Goal: Information Seeking & Learning: Learn about a topic

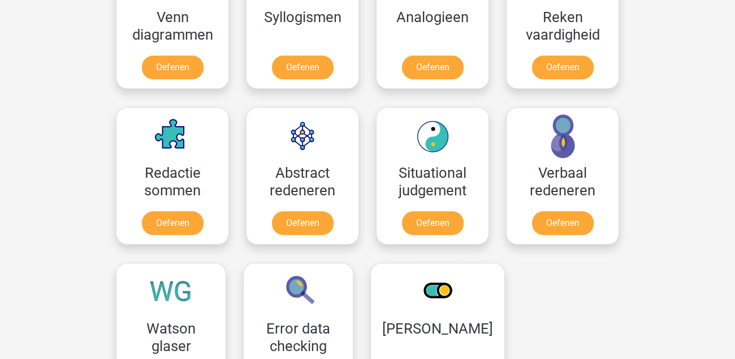
scroll to position [509, 0]
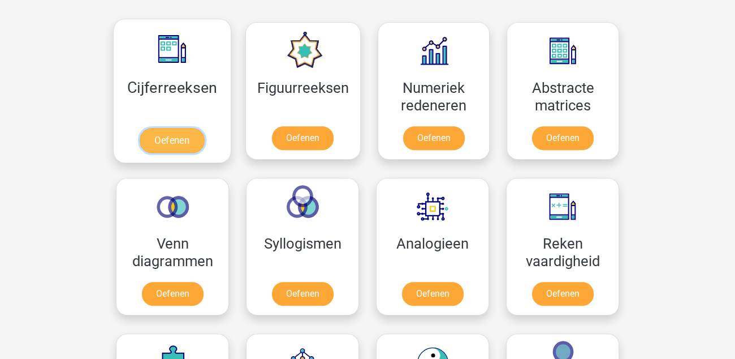
click at [189, 145] on link "Oefenen" at bounding box center [172, 140] width 64 height 25
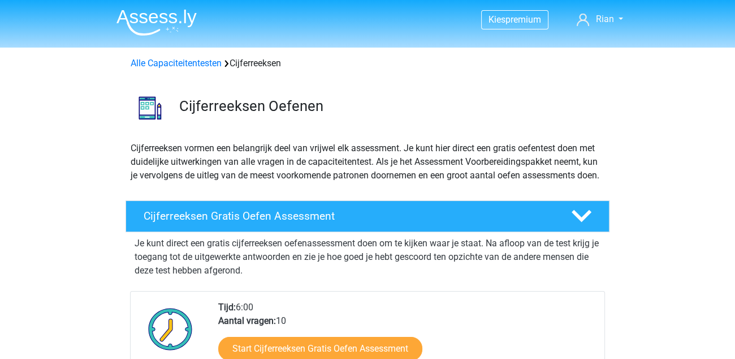
click at [158, 20] on img at bounding box center [157, 22] width 80 height 27
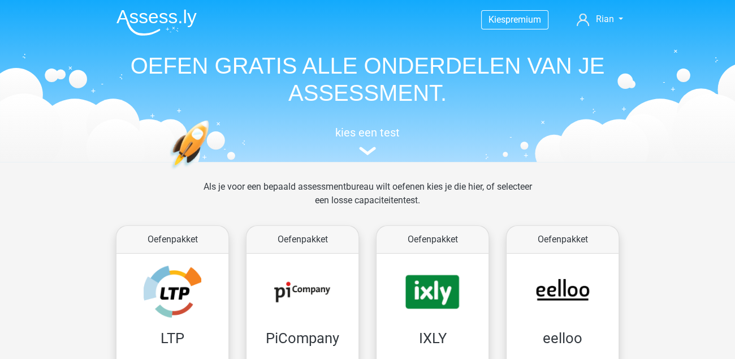
click at [176, 20] on img at bounding box center [157, 22] width 80 height 27
click at [370, 153] on img at bounding box center [367, 151] width 17 height 8
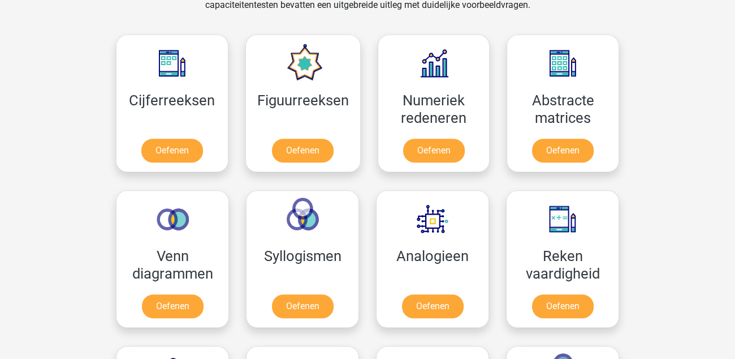
scroll to position [494, 0]
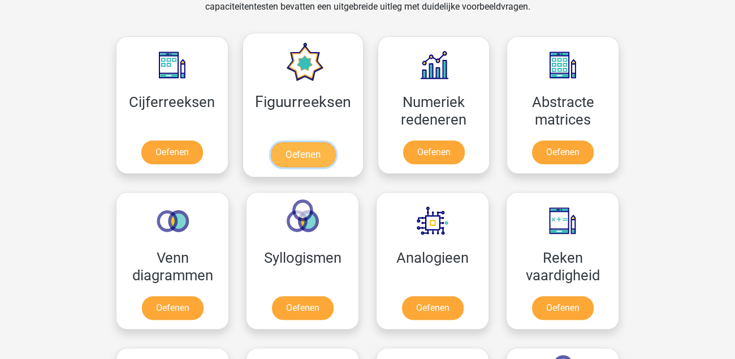
click at [319, 146] on link "Oefenen" at bounding box center [302, 154] width 64 height 25
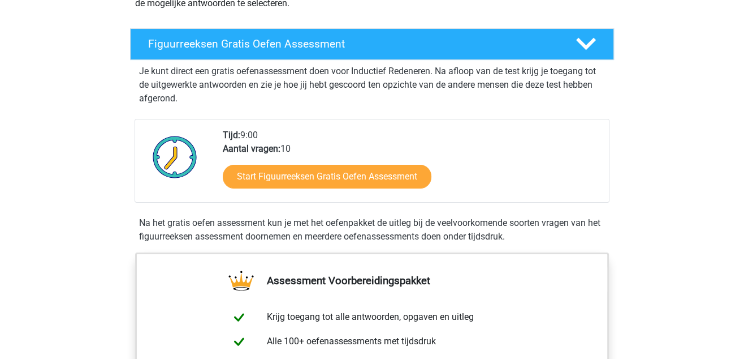
scroll to position [170, 0]
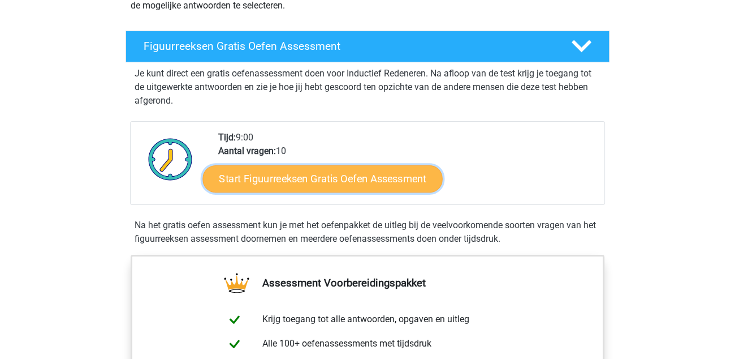
click at [375, 179] on link "Start Figuurreeksen Gratis Oefen Assessment" at bounding box center [323, 178] width 240 height 27
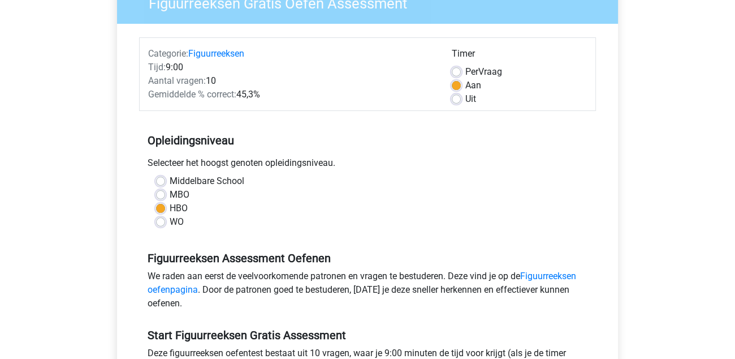
scroll to position [170, 0]
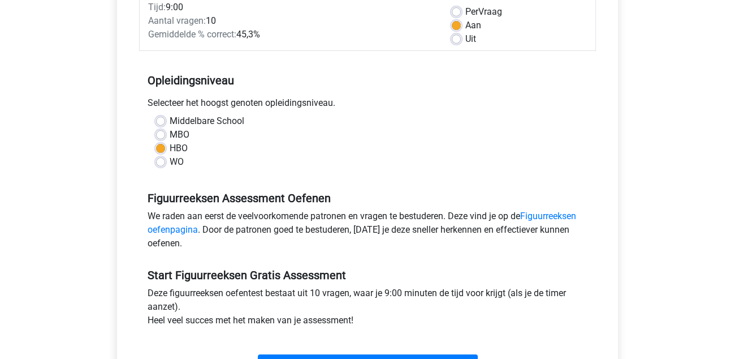
click at [170, 135] on label "MBO" at bounding box center [180, 135] width 20 height 14
click at [161, 135] on input "MBO" at bounding box center [160, 133] width 9 height 11
radio input "true"
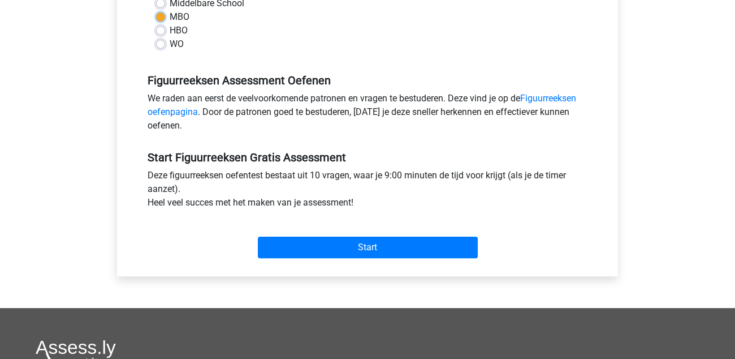
scroll to position [339, 0]
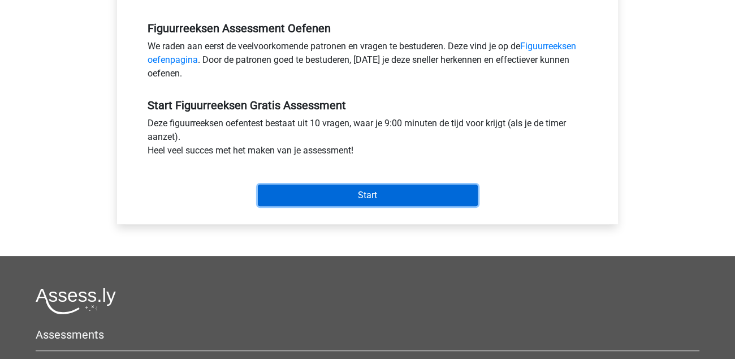
click at [389, 190] on input "Start" at bounding box center [368, 194] width 220 height 21
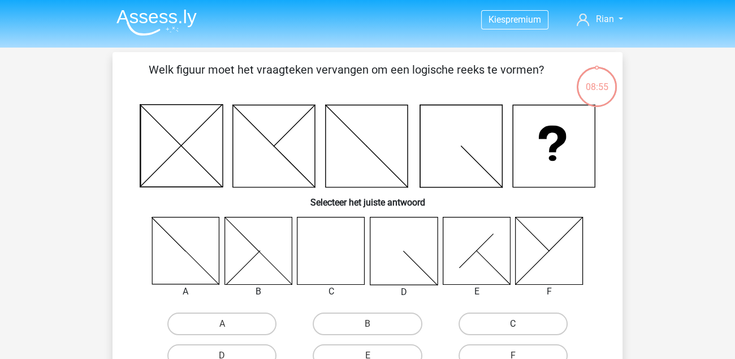
click at [507, 317] on label "C" at bounding box center [513, 323] width 109 height 23
click at [513, 324] on input "C" at bounding box center [516, 327] width 7 height 7
radio input "true"
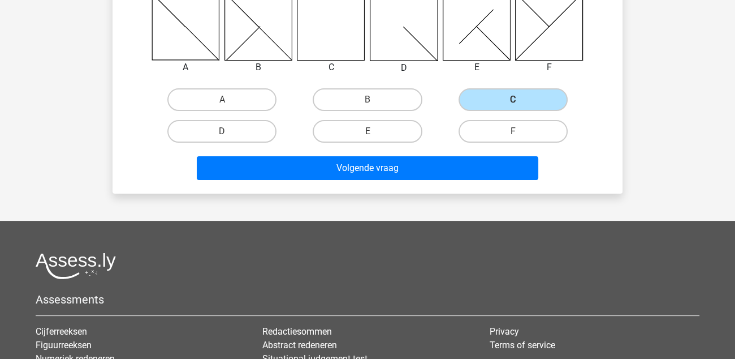
scroll to position [226, 0]
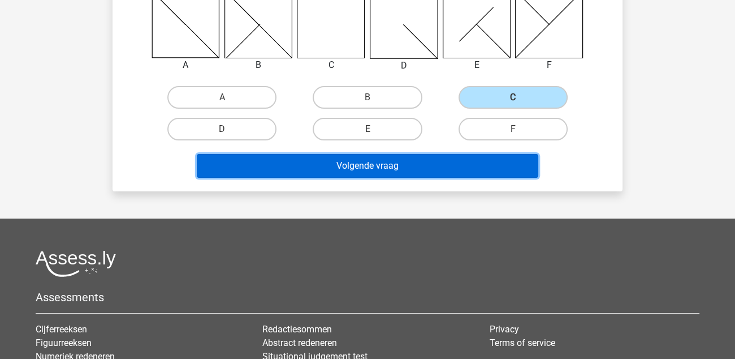
click at [388, 167] on button "Volgende vraag" at bounding box center [368, 166] width 342 height 24
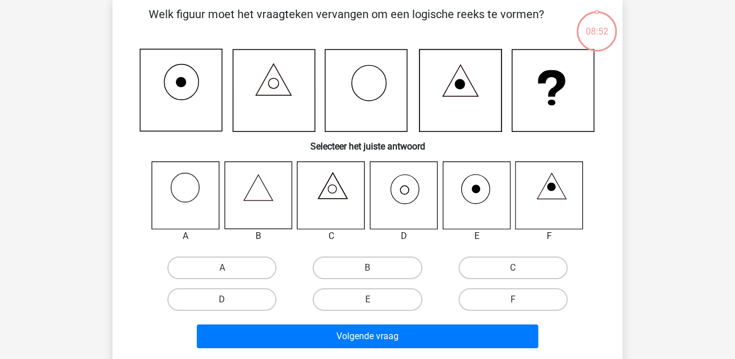
scroll to position [51, 0]
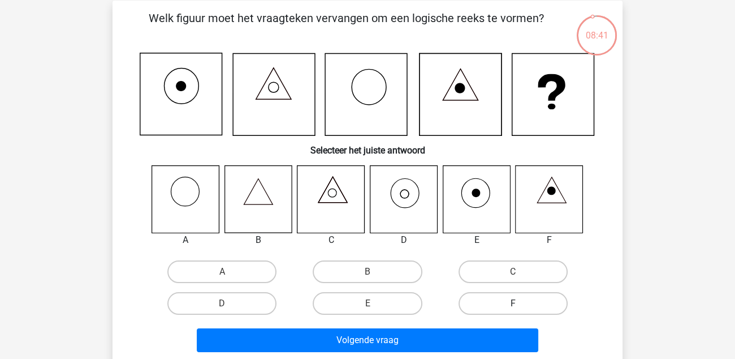
click at [502, 295] on label "F" at bounding box center [513, 303] width 109 height 23
click at [513, 303] on input "F" at bounding box center [516, 306] width 7 height 7
radio input "true"
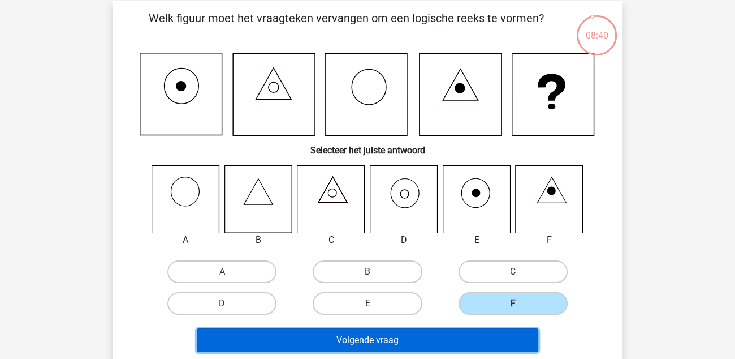
click at [470, 337] on button "Volgende vraag" at bounding box center [368, 340] width 342 height 24
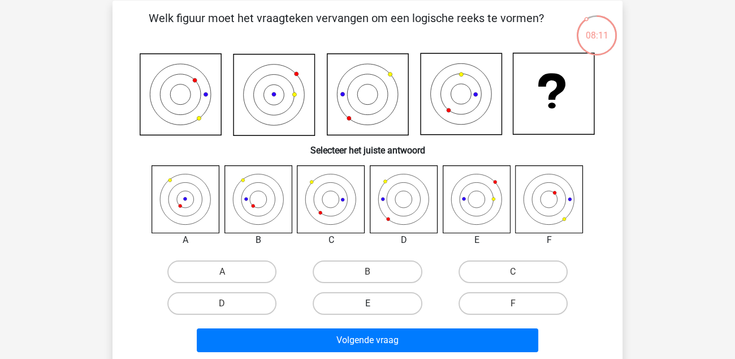
click at [399, 305] on label "E" at bounding box center [367, 303] width 109 height 23
click at [375, 305] on input "E" at bounding box center [371, 306] width 7 height 7
radio input "true"
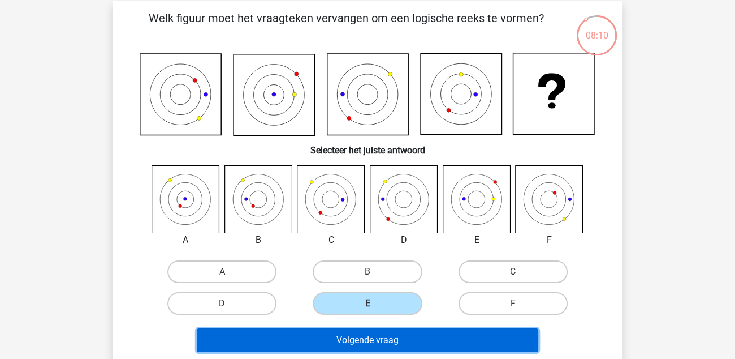
click at [405, 337] on button "Volgende vraag" at bounding box center [368, 340] width 342 height 24
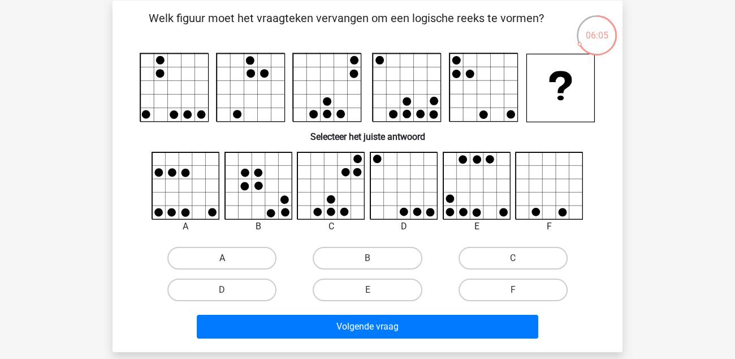
click at [244, 254] on label "A" at bounding box center [221, 258] width 109 height 23
click at [230, 258] on input "A" at bounding box center [225, 261] width 7 height 7
radio input "true"
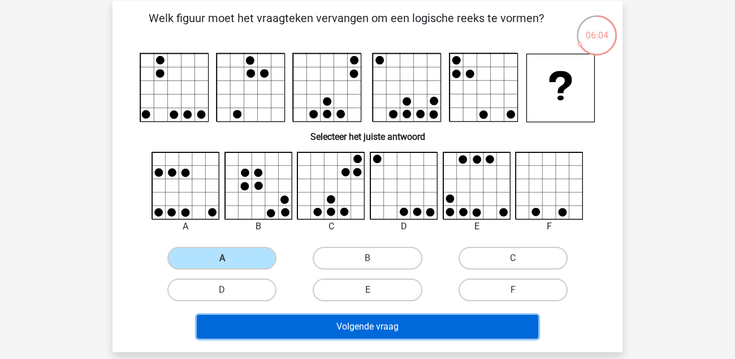
click at [354, 322] on button "Volgende vraag" at bounding box center [368, 327] width 342 height 24
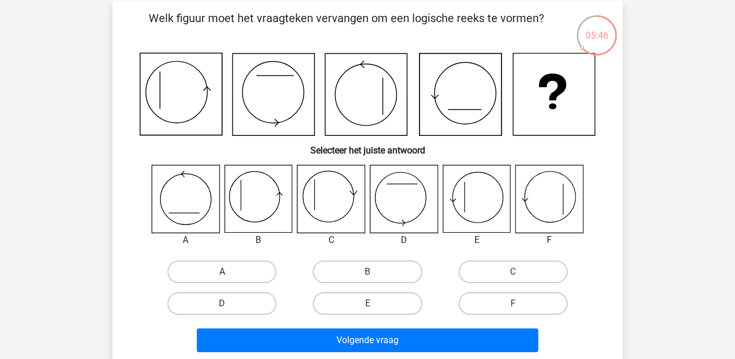
click at [198, 273] on label "A" at bounding box center [221, 271] width 109 height 23
click at [222, 273] on input "A" at bounding box center [225, 275] width 7 height 7
radio input "true"
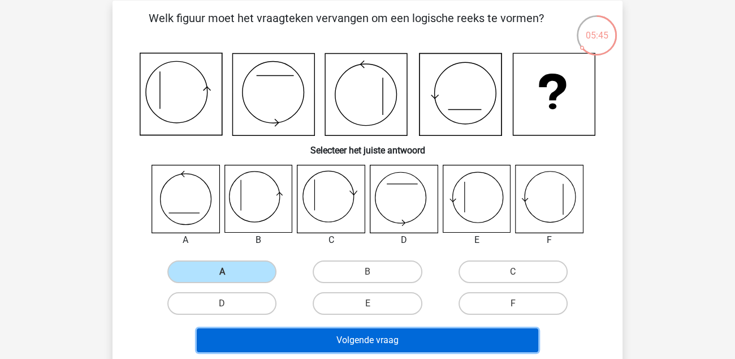
click at [360, 335] on button "Volgende vraag" at bounding box center [368, 340] width 342 height 24
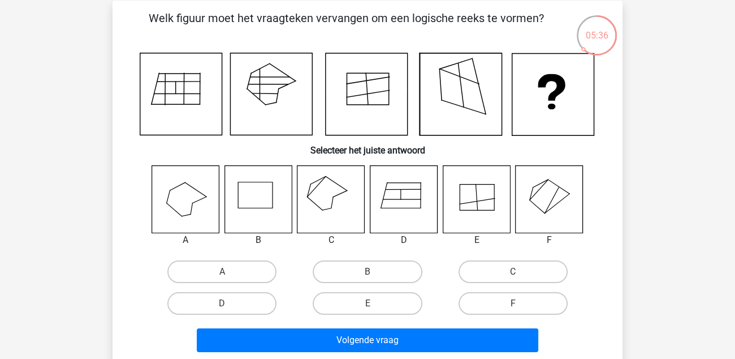
click at [533, 197] on icon at bounding box center [549, 198] width 67 height 67
click at [510, 297] on label "F" at bounding box center [513, 303] width 109 height 23
click at [513, 303] on input "F" at bounding box center [516, 306] width 7 height 7
radio input "true"
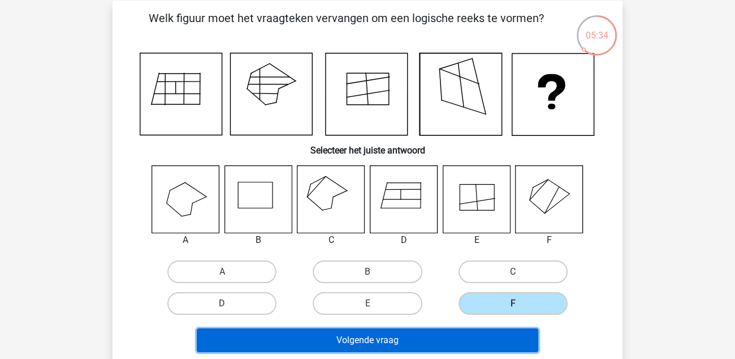
click at [470, 337] on button "Volgende vraag" at bounding box center [368, 340] width 342 height 24
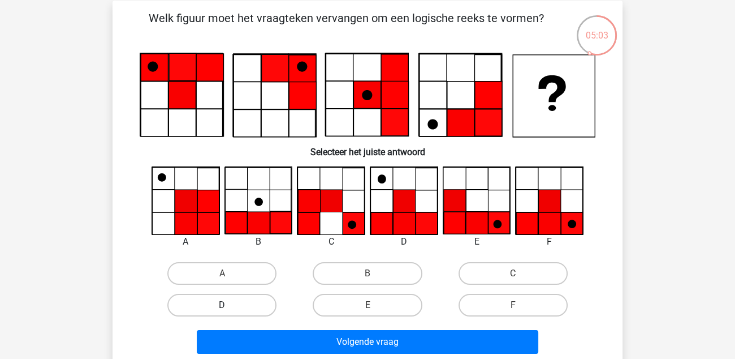
click at [259, 302] on label "D" at bounding box center [221, 305] width 109 height 23
click at [230, 305] on input "D" at bounding box center [225, 308] width 7 height 7
radio input "true"
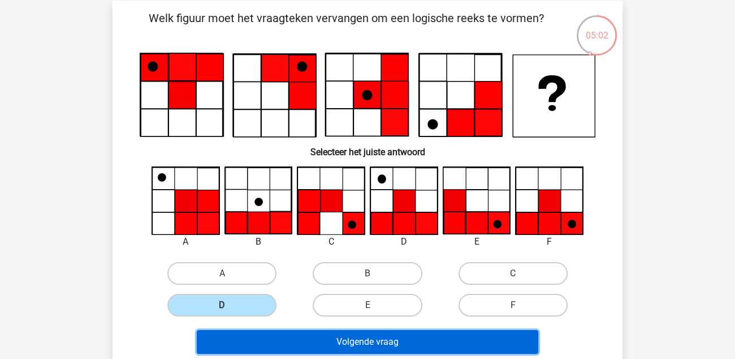
click at [326, 334] on button "Volgende vraag" at bounding box center [368, 342] width 342 height 24
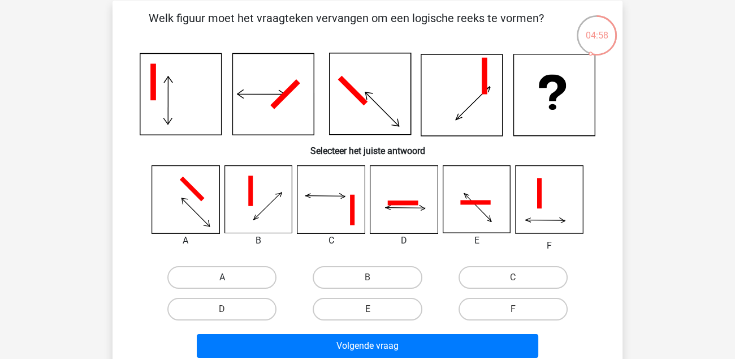
click at [253, 283] on label "A" at bounding box center [221, 277] width 109 height 23
click at [230, 283] on input "A" at bounding box center [225, 280] width 7 height 7
radio input "true"
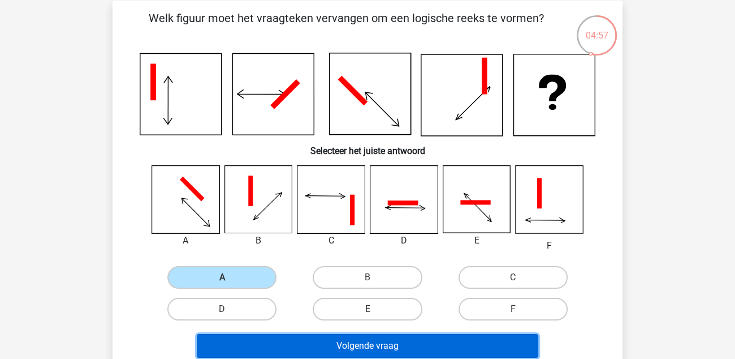
click at [351, 338] on button "Volgende vraag" at bounding box center [368, 346] width 342 height 24
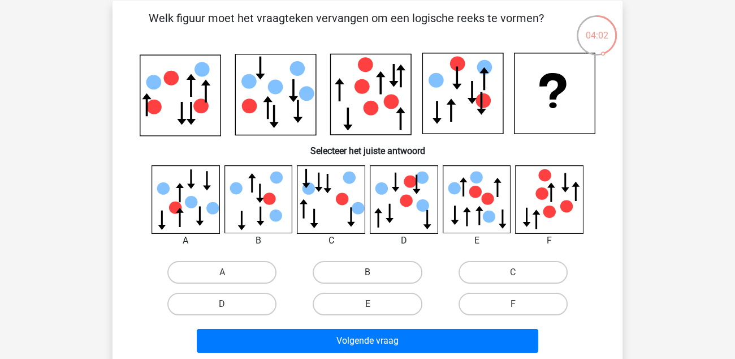
click at [361, 269] on label "B" at bounding box center [367, 272] width 109 height 23
click at [368, 272] on input "B" at bounding box center [371, 275] width 7 height 7
radio input "true"
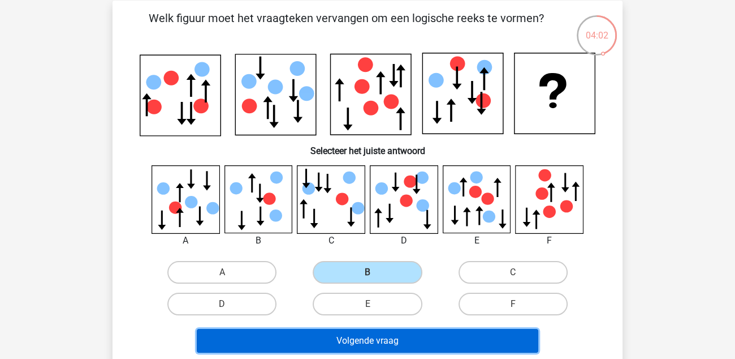
click at [394, 346] on button "Volgende vraag" at bounding box center [368, 341] width 342 height 24
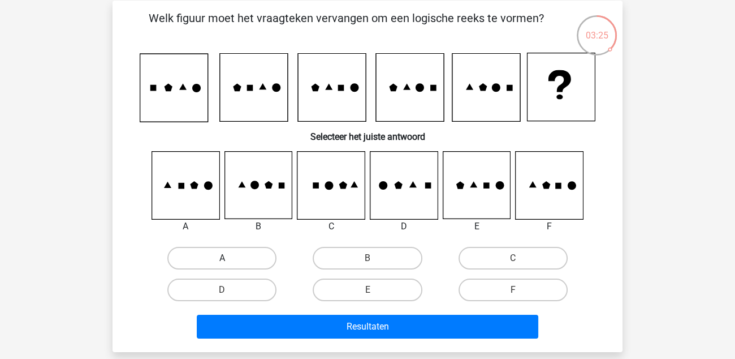
click at [236, 259] on label "A" at bounding box center [221, 258] width 109 height 23
click at [230, 259] on input "A" at bounding box center [225, 261] width 7 height 7
radio input "true"
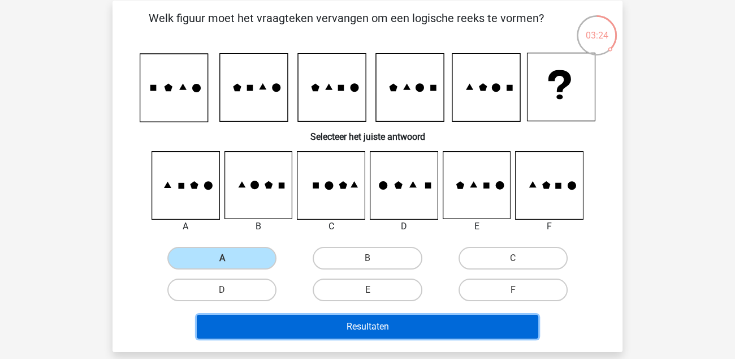
click at [368, 330] on button "Resultaten" at bounding box center [368, 327] width 342 height 24
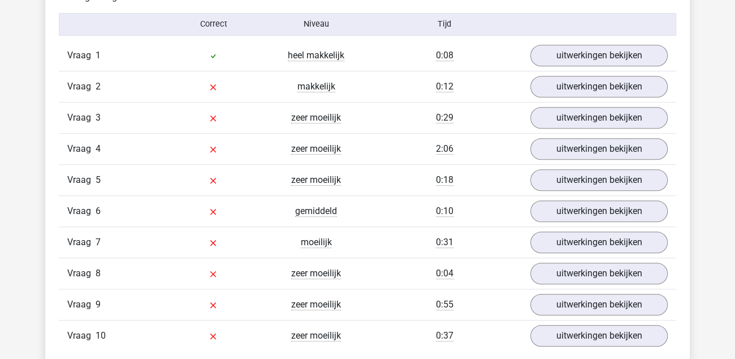
scroll to position [961, 0]
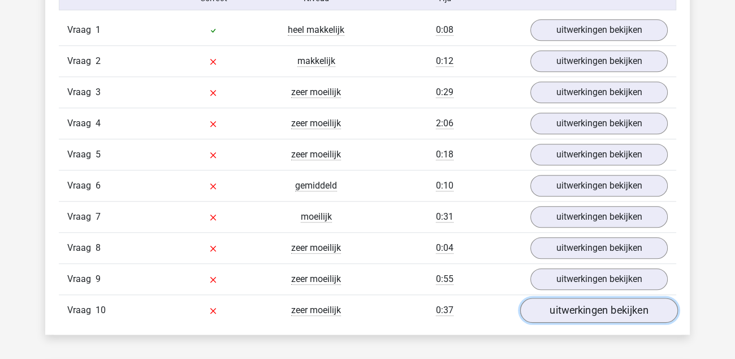
click at [579, 303] on link "uitwerkingen bekijken" at bounding box center [599, 310] width 158 height 25
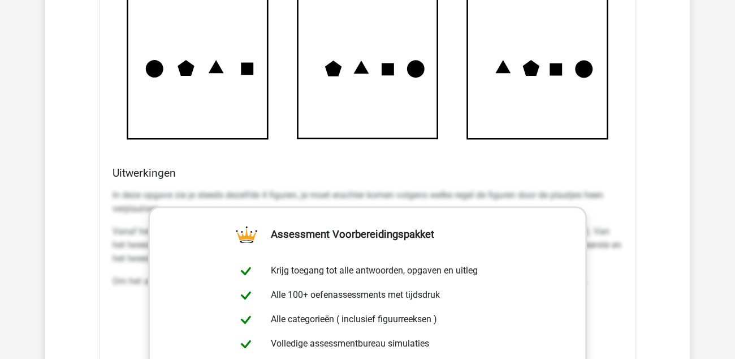
scroll to position [1640, 0]
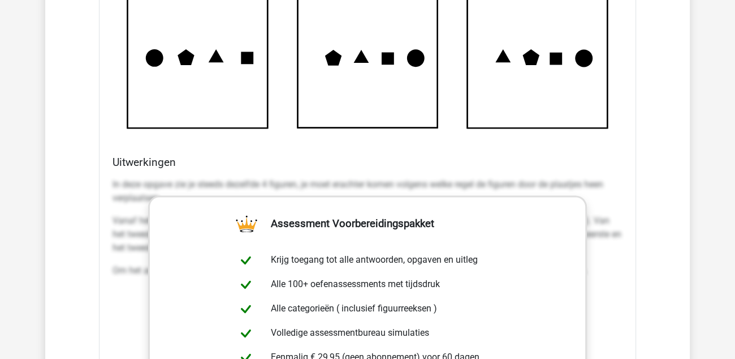
click at [358, 178] on p "In deze opgave zie je steeds dezelfde 4 figuren, je moet erachter komen volgens…" at bounding box center [368, 191] width 510 height 27
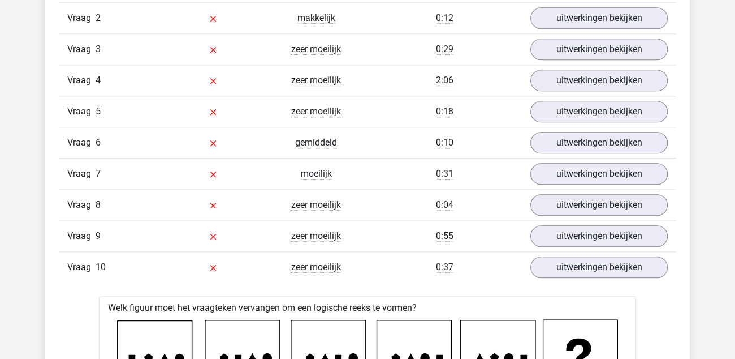
scroll to position [961, 0]
